Goal: Obtain resource: Obtain resource

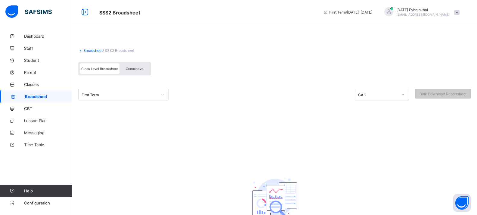
click at [23, 18] on div at bounding box center [28, 12] width 46 height 14
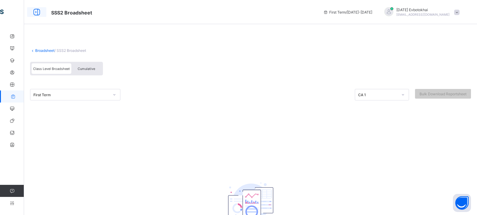
click at [35, 15] on icon at bounding box center [37, 12] width 10 height 9
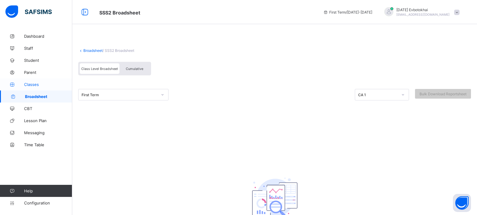
click at [60, 80] on link "Classes" at bounding box center [36, 84] width 72 height 12
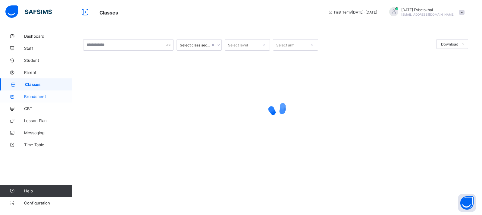
click at [50, 96] on span "Broadsheet" at bounding box center [48, 96] width 48 height 5
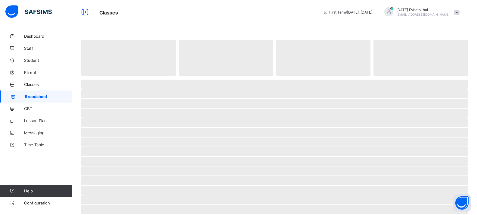
click at [50, 96] on span "Broadsheet" at bounding box center [48, 96] width 47 height 5
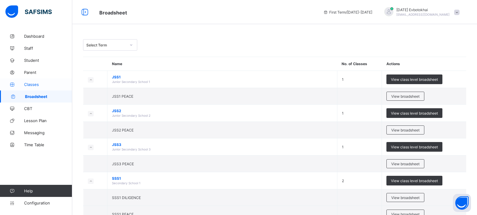
click at [47, 86] on span "Classes" at bounding box center [48, 84] width 48 height 5
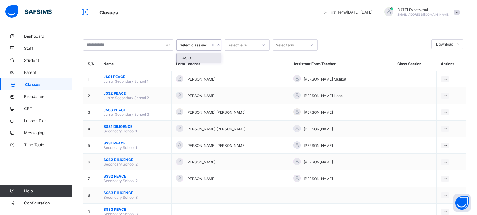
click at [220, 44] on icon at bounding box center [219, 45] width 4 height 6
click at [218, 44] on icon at bounding box center [219, 45] width 4 height 6
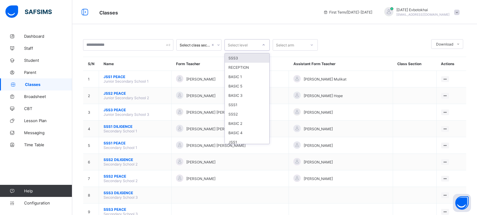
click at [266, 48] on div at bounding box center [264, 45] width 10 height 10
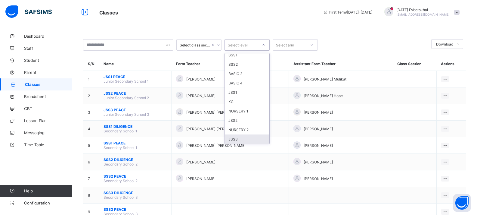
click at [258, 138] on div "JSS3" at bounding box center [247, 138] width 45 height 9
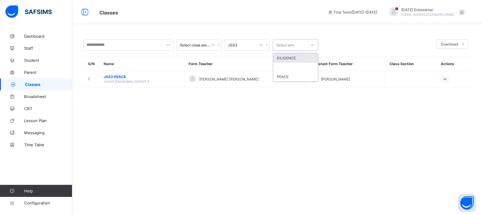
click at [313, 47] on div at bounding box center [312, 45] width 10 height 10
click at [53, 94] on span "Broadsheet" at bounding box center [48, 96] width 48 height 5
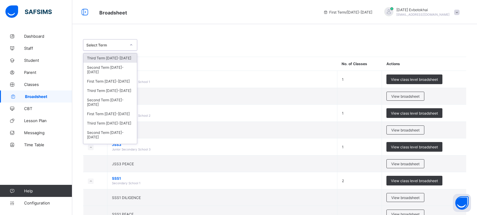
click at [130, 45] on icon at bounding box center [131, 45] width 4 height 6
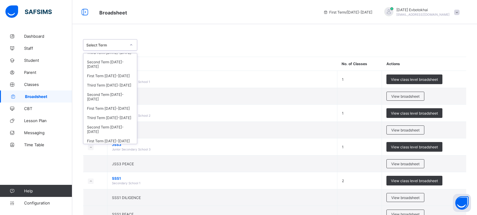
scroll to position [79, 0]
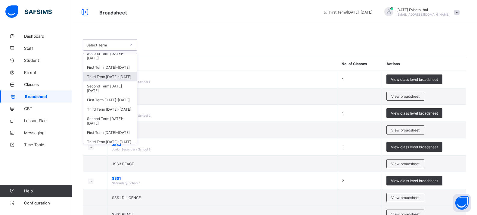
click at [123, 79] on div "Third Term [DATE]-[DATE]" at bounding box center [110, 76] width 54 height 9
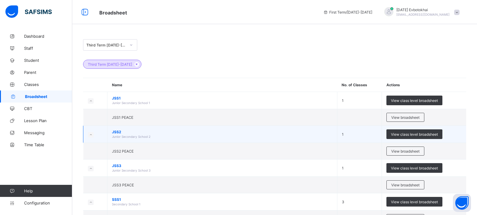
click at [130, 130] on span "JSS2" at bounding box center [222, 131] width 221 height 5
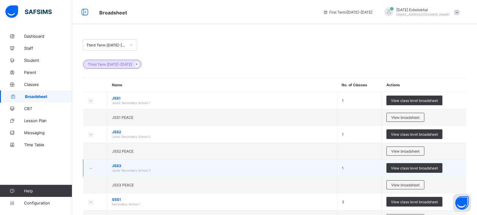
click at [130, 160] on td "JSS3 Junior Secondary School 3" at bounding box center [222, 167] width 230 height 17
click at [403, 168] on span "View class level broadsheet" at bounding box center [414, 168] width 47 height 5
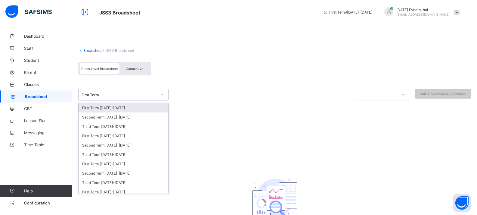
click at [162, 97] on div at bounding box center [162, 95] width 10 height 10
click at [158, 109] on div "First Term [DATE]-[DATE]" at bounding box center [124, 107] width 90 height 9
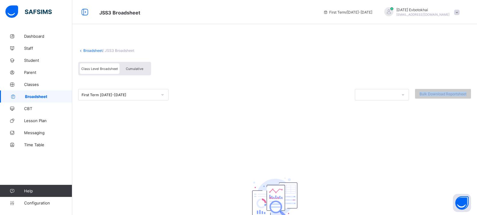
drag, startPoint x: 157, startPoint y: 120, endPoint x: 163, endPoint y: 95, distance: 24.8
click at [163, 95] on div "First Term [DATE]-[DATE] Bulk Download Reportsheet" at bounding box center [274, 102] width 393 height 42
click at [163, 95] on icon at bounding box center [163, 95] width 4 height 6
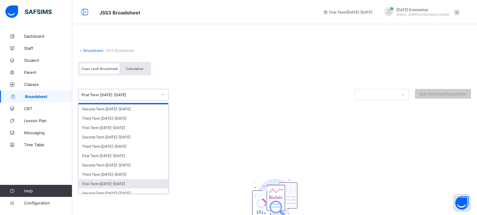
scroll to position [12, 0]
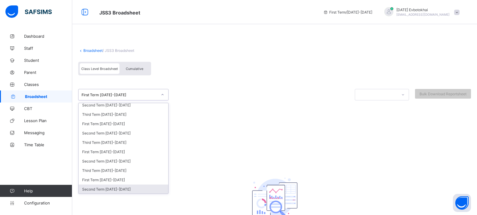
click at [145, 190] on div "Second Term [DATE]-[DATE]" at bounding box center [124, 188] width 90 height 9
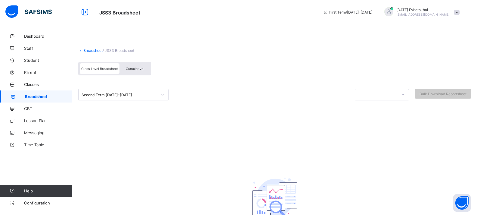
click at [145, 190] on div "Broadsheet / JSS3 Broadsheet Class Level Broadsheet Cumulative Second Term [DAT…" at bounding box center [274, 147] width 405 height 235
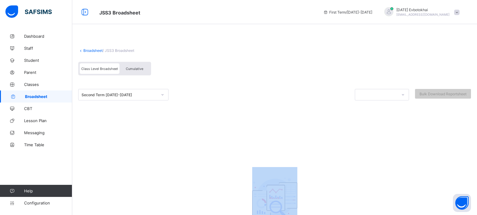
click at [145, 190] on div "Broadsheet / JSS3 Broadsheet Class Level Broadsheet Cumulative Second Term [DAT…" at bounding box center [274, 147] width 405 height 235
click at [199, 171] on div "Broadsheet / JSS3 Broadsheet Class Level Broadsheet Cumulative Second Term [DAT…" at bounding box center [274, 147] width 405 height 235
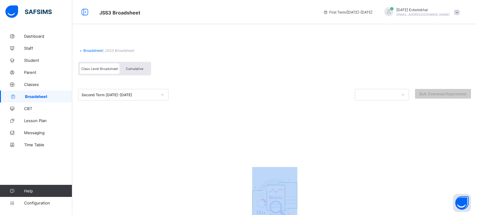
click at [199, 171] on div "Broadsheet / JSS3 Broadsheet Class Level Broadsheet Cumulative Second Term [DAT…" at bounding box center [274, 147] width 405 height 235
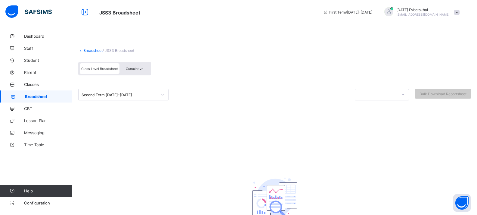
click at [140, 70] on span "Cumulative" at bounding box center [134, 69] width 17 height 4
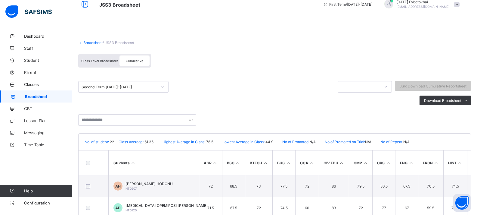
scroll to position [0, 0]
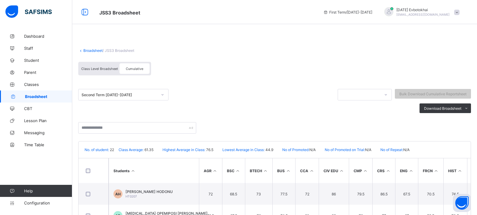
click at [467, 45] on span at bounding box center [274, 45] width 393 height 6
click at [454, 102] on div "Second Term [DATE]-[DATE] Bulk Download Cumulative Reportsheet" at bounding box center [274, 96] width 393 height 14
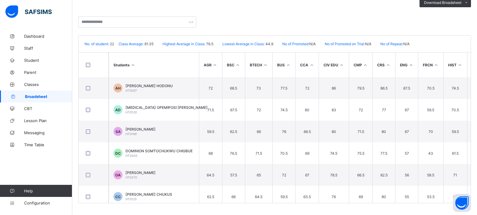
scroll to position [106, 0]
click at [462, 3] on span "Download Broadsheet" at bounding box center [442, 2] width 37 height 5
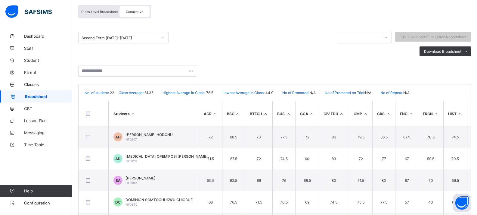
scroll to position [46, 0]
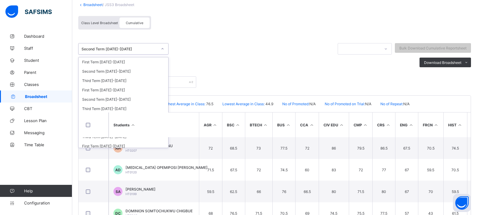
click at [158, 48] on div at bounding box center [162, 49] width 10 height 10
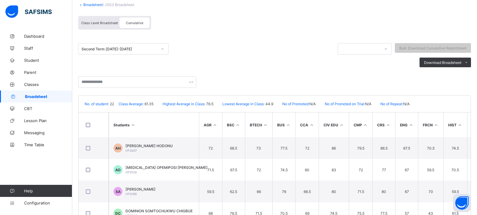
click at [164, 56] on div "Second Term [DATE]-[DATE]" at bounding box center [204, 50] width 253 height 14
click at [162, 48] on icon at bounding box center [163, 49] width 4 height 6
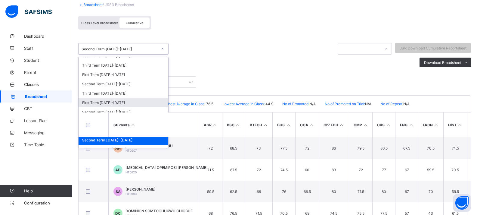
click at [120, 101] on div "First Term [DATE]-[DATE]" at bounding box center [124, 102] width 90 height 9
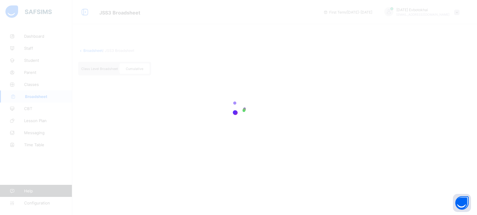
scroll to position [0, 0]
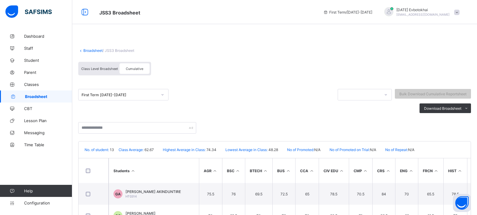
click at [98, 51] on link "Broadsheet" at bounding box center [92, 50] width 19 height 5
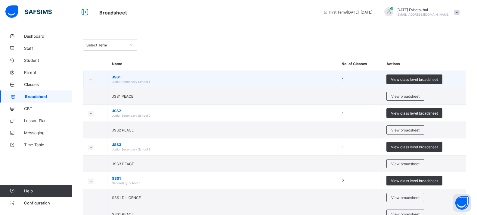
click at [112, 75] on td "JSS1 Junior Secondary School 1" at bounding box center [222, 79] width 230 height 17
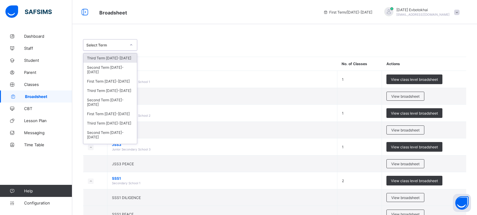
click at [129, 47] on div at bounding box center [131, 45] width 10 height 10
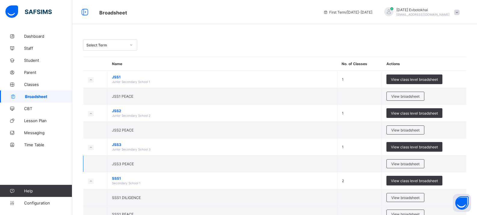
click at [132, 159] on td "JSS3 PEACE" at bounding box center [222, 163] width 230 height 17
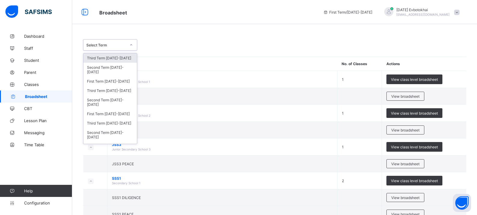
click at [131, 45] on icon at bounding box center [131, 45] width 4 height 6
click at [123, 103] on div "Second Term [DATE]-[DATE]" at bounding box center [110, 102] width 54 height 14
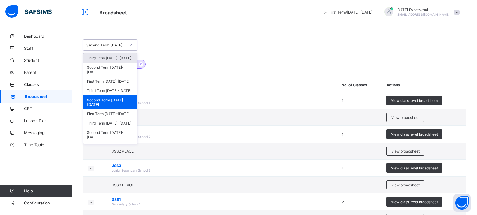
click at [128, 44] on div at bounding box center [131, 45] width 10 height 10
click at [113, 111] on div "First Term [DATE]-[DATE]" at bounding box center [110, 113] width 54 height 9
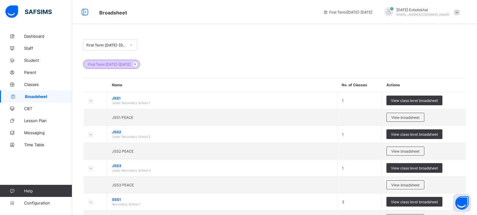
click at [116, 64] on span "First Term [DATE]-[DATE]" at bounding box center [109, 64] width 43 height 5
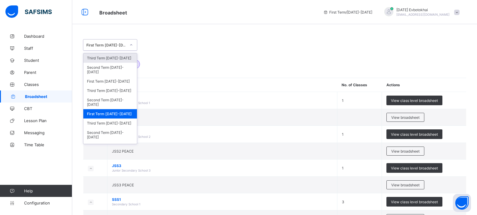
click at [128, 48] on div at bounding box center [131, 45] width 10 height 10
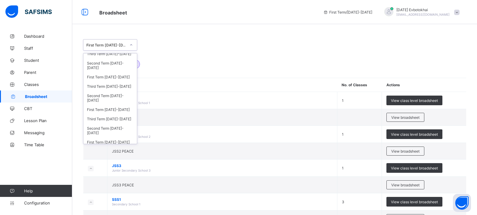
scroll to position [79, 0]
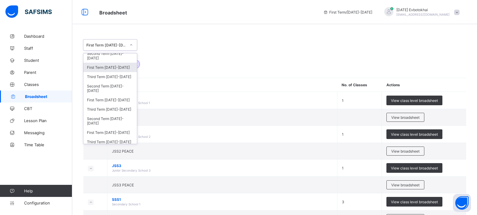
click at [122, 67] on div "First Term [DATE]-[DATE]" at bounding box center [110, 67] width 54 height 9
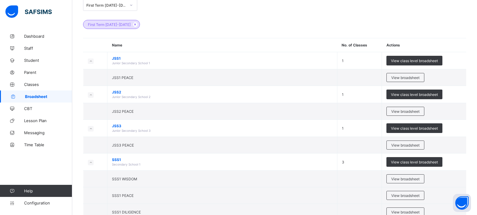
scroll to position [48, 0]
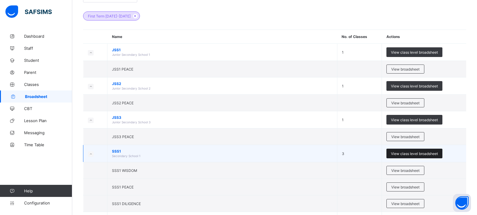
click at [427, 153] on span "View class level broadsheet" at bounding box center [414, 153] width 47 height 5
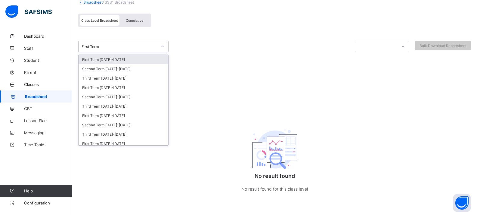
click at [161, 47] on icon at bounding box center [163, 46] width 4 height 6
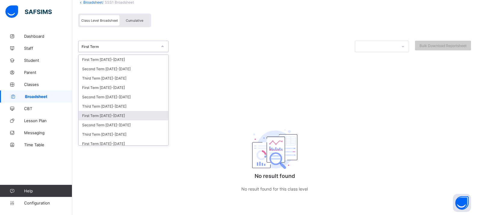
click at [156, 112] on div "First Term [DATE]-[DATE]" at bounding box center [124, 115] width 90 height 9
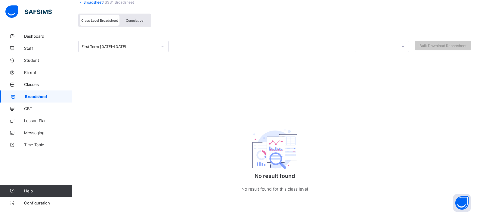
click at [138, 23] on div "Cumulative" at bounding box center [135, 20] width 30 height 11
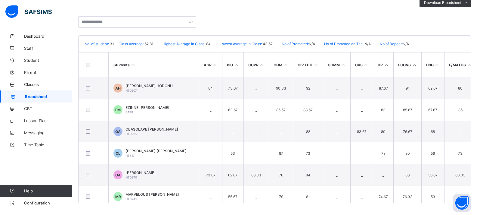
scroll to position [106, 0]
click at [46, 95] on span "Broadsheet" at bounding box center [48, 96] width 47 height 5
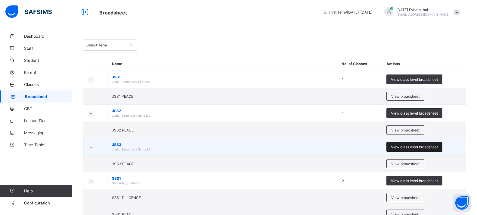
click at [402, 143] on div "View class level broadsheet" at bounding box center [415, 147] width 56 height 10
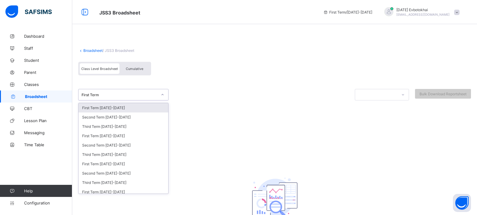
click at [146, 96] on div "First Term" at bounding box center [120, 94] width 76 height 5
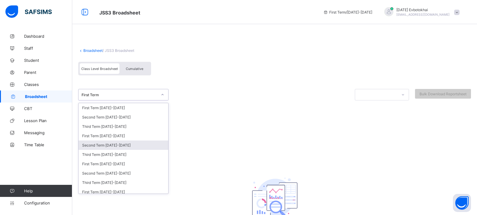
click at [133, 144] on div "Second Term [DATE]-[DATE]" at bounding box center [124, 144] width 90 height 9
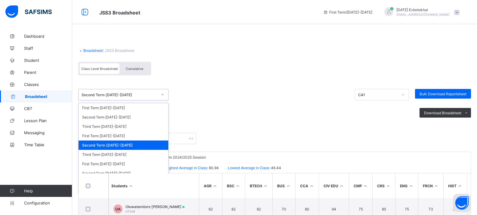
click at [155, 95] on div "Second Term [DATE]-[DATE]" at bounding box center [120, 94] width 76 height 5
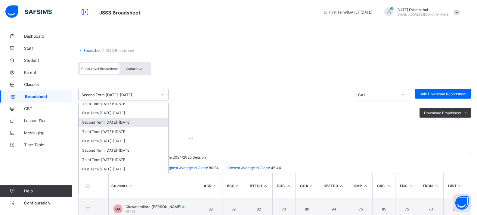
click at [131, 122] on div "Second Term [DATE]-[DATE]" at bounding box center [124, 121] width 90 height 9
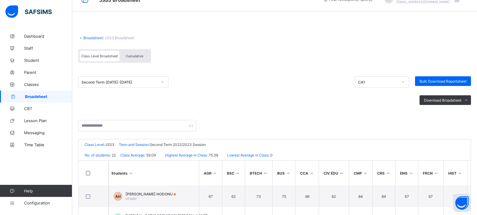
scroll to position [0, 0]
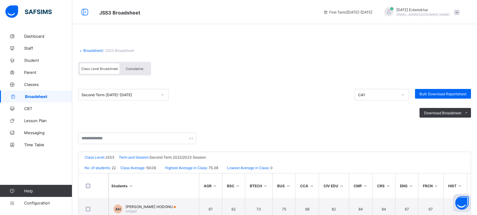
click at [140, 71] on div "Cumulative" at bounding box center [135, 68] width 30 height 11
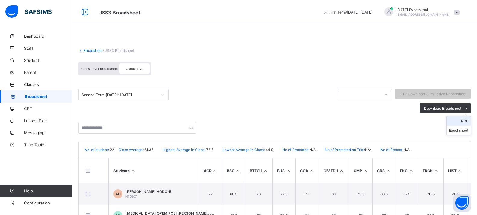
click at [467, 120] on li "PDF" at bounding box center [459, 120] width 24 height 9
click at [194, 159] on th "Students" at bounding box center [154, 170] width 90 height 25
click at [61, 96] on span "Broadsheet" at bounding box center [48, 96] width 47 height 5
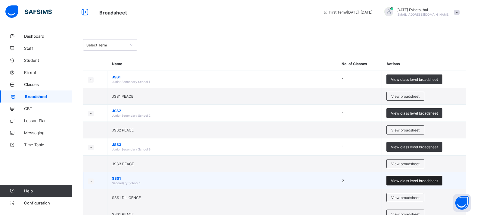
click at [407, 179] on span "View class level broadsheet" at bounding box center [414, 180] width 47 height 5
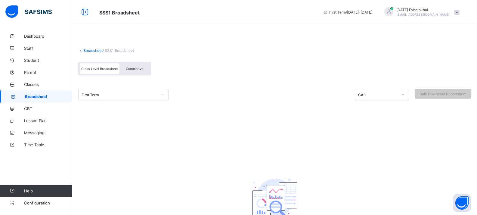
click at [158, 95] on div at bounding box center [162, 95] width 10 height 10
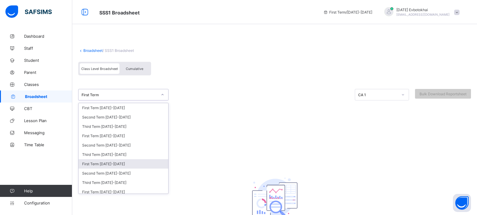
click at [148, 160] on div "First Term [DATE]-[DATE]" at bounding box center [124, 163] width 90 height 9
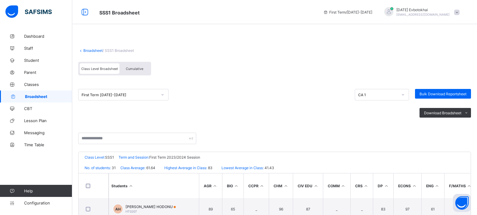
click at [139, 68] on span "Cumulative" at bounding box center [134, 69] width 17 height 4
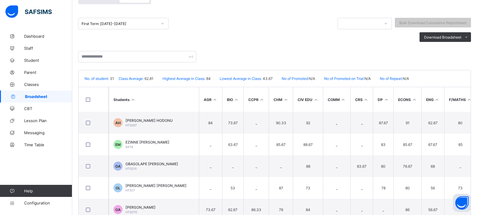
scroll to position [106, 0]
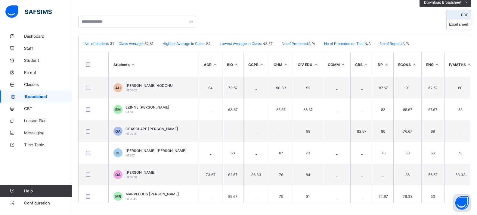
click at [464, 14] on li "PDF" at bounding box center [459, 14] width 24 height 9
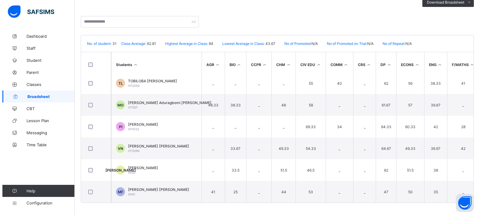
scroll to position [549, 0]
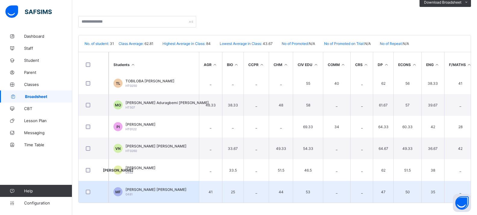
click at [191, 188] on td "MF [PERSON_NAME] [PERSON_NAME] 0481" at bounding box center [154, 192] width 90 height 22
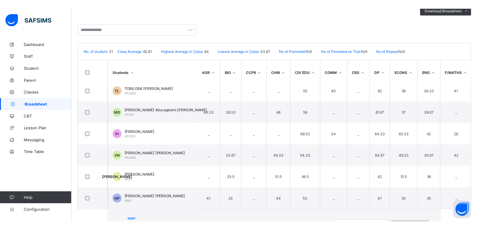
scroll to position [90, 0]
